Goal: Task Accomplishment & Management: Use online tool/utility

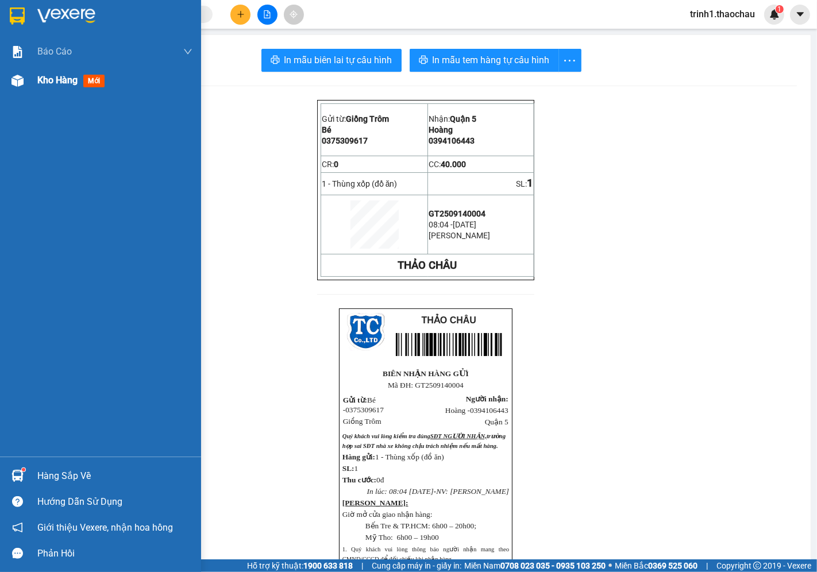
click at [44, 75] on span "Kho hàng" at bounding box center [57, 80] width 40 height 11
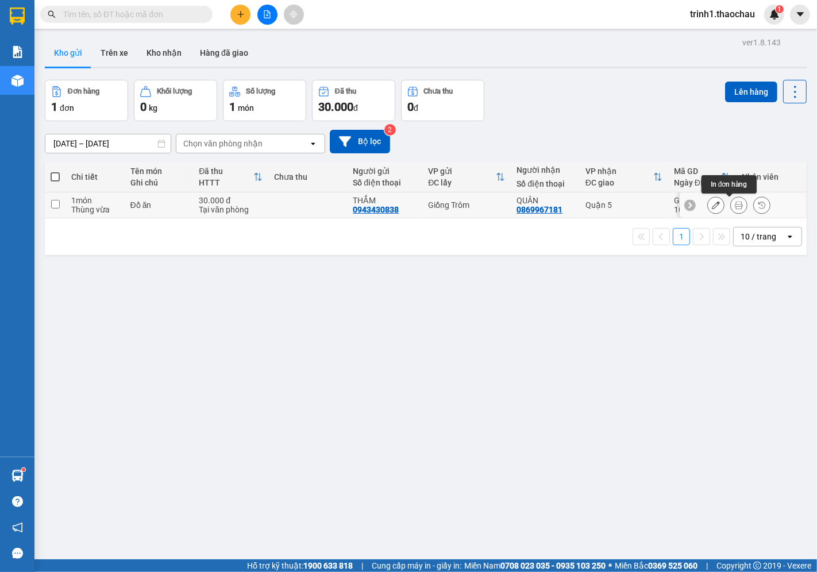
click at [733, 206] on button at bounding box center [739, 205] width 16 height 20
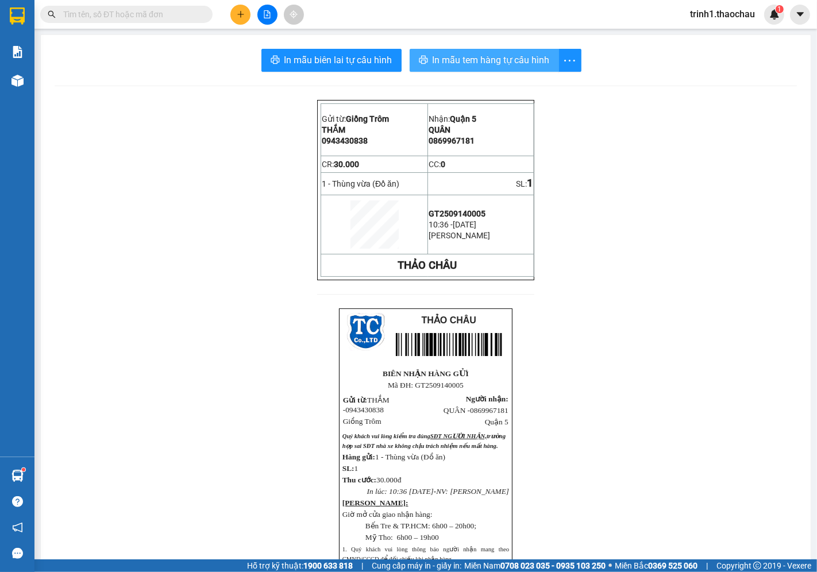
click at [453, 52] on button "In mẫu tem hàng tự cấu hình" at bounding box center [484, 60] width 149 height 23
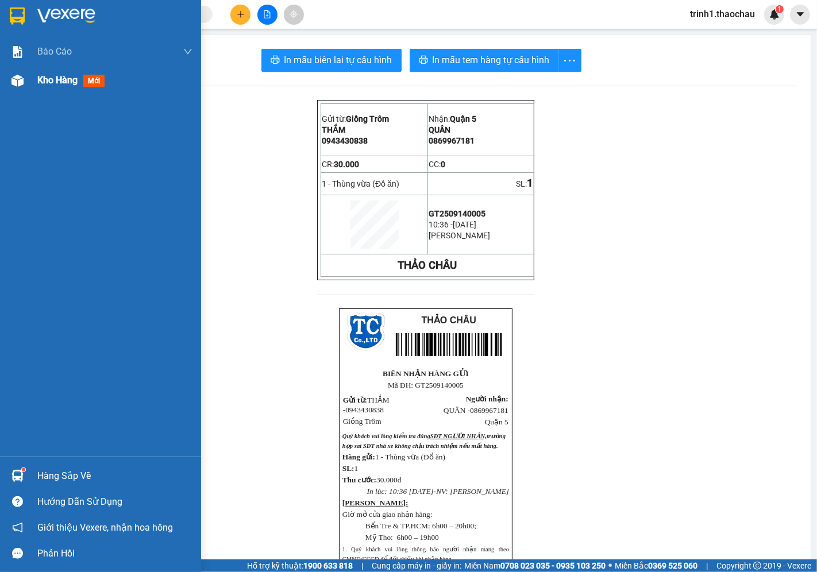
click at [50, 75] on span "Kho hàng" at bounding box center [57, 80] width 40 height 11
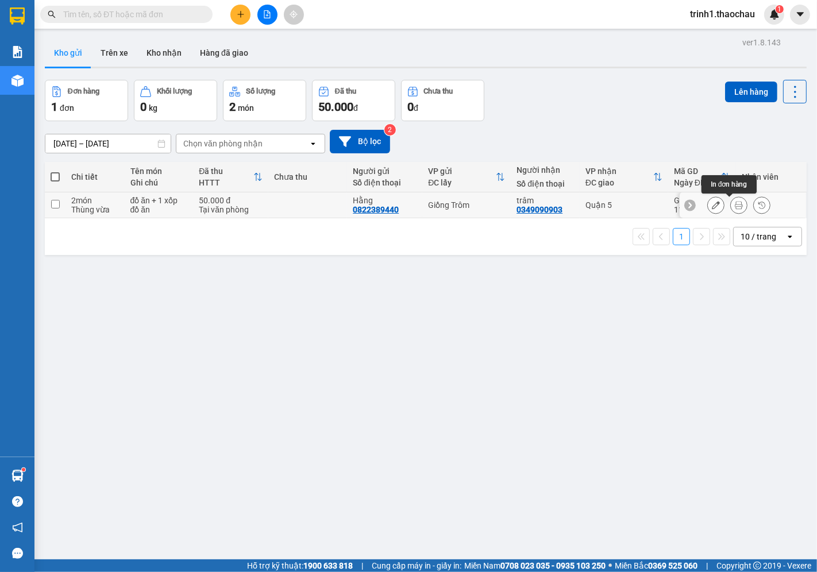
click at [731, 199] on button at bounding box center [739, 205] width 16 height 20
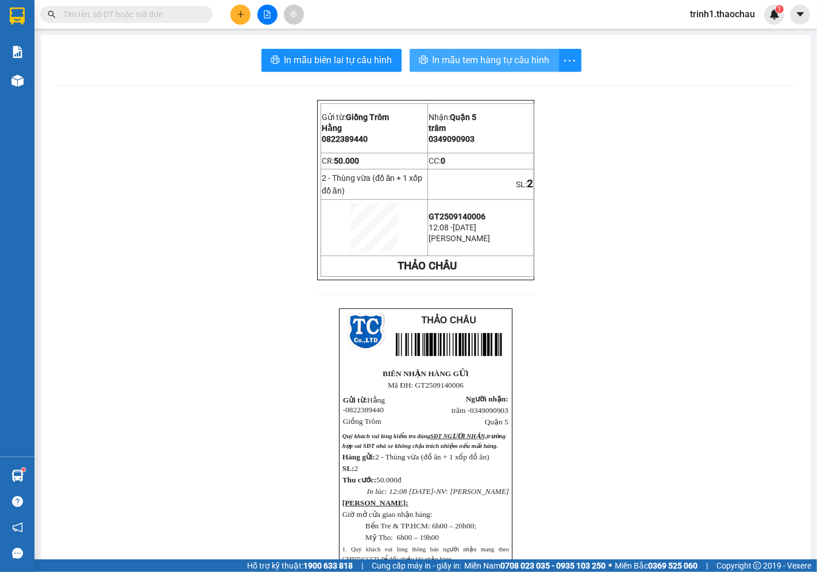
click at [495, 61] on span "In mẫu tem hàng tự cấu hình" at bounding box center [491, 60] width 117 height 14
